Goal: Information Seeking & Learning: Find specific fact

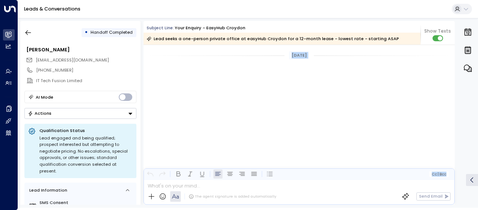
scroll to position [2203, 0]
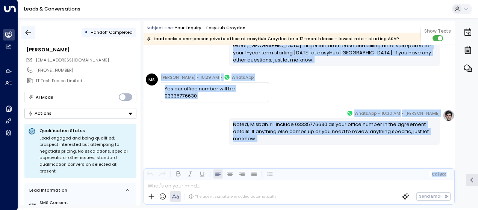
click at [29, 32] on icon "button" at bounding box center [28, 33] width 8 height 8
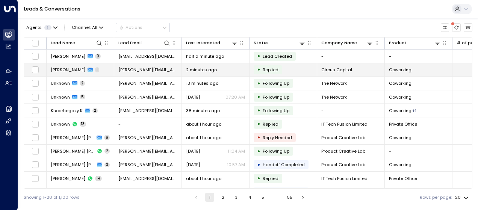
click at [152, 72] on span "[PERSON_NAME][EMAIL_ADDRESS][DOMAIN_NAME]" at bounding box center [147, 70] width 59 height 6
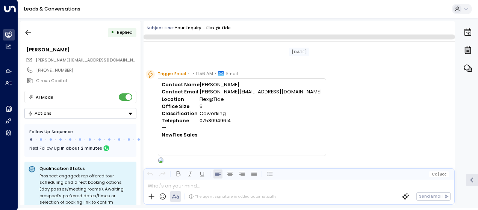
scroll to position [248, 0]
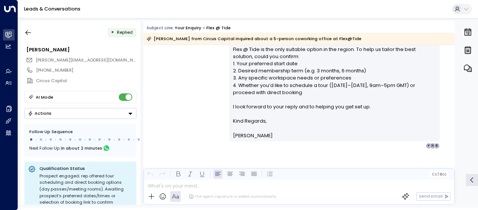
click at [199, 90] on div "[PERSON_NAME] • 11:58 AM • Email Hi [PERSON_NAME], Thank you for your interest …" at bounding box center [298, 37] width 311 height 223
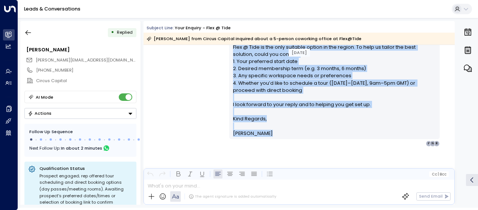
scroll to position [252, 0]
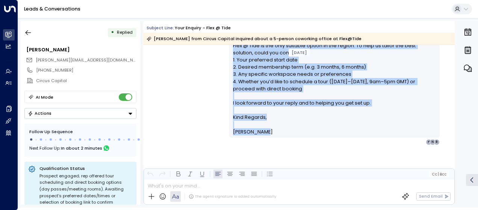
drag, startPoint x: 231, startPoint y: 89, endPoint x: 274, endPoint y: 137, distance: 64.9
click at [274, 137] on div "Hi [PERSON_NAME], Thank you for your interest in Flex @ Tide for a 5-person cow…" at bounding box center [334, 34] width 210 height 206
drag, startPoint x: 274, startPoint y: 137, endPoint x: 249, endPoint y: 101, distance: 44.4
copy div "Lo Ipsu, Dolor sit ame cons adipisci el Sedd @ Eius tem i 8-utlabo etdolorem al…"
click at [208, 83] on div "[PERSON_NAME] • 11:58 AM • Email Hi [PERSON_NAME], Thank you for your interest …" at bounding box center [298, 34] width 311 height 223
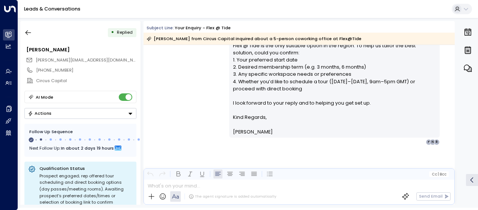
scroll to position [313, 0]
